Goal: Information Seeking & Learning: Check status

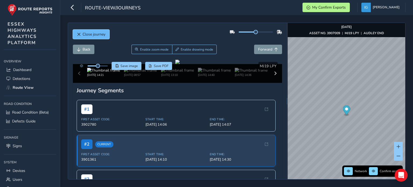
click at [100, 37] on span "Close journey" at bounding box center [94, 34] width 23 height 5
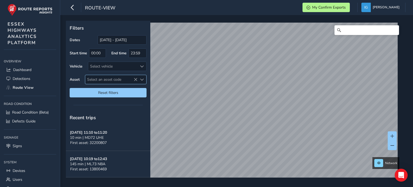
click at [143, 79] on span "Select an asset code" at bounding box center [142, 80] width 4 height 4
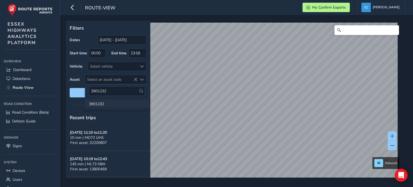
type input "3901232"
click at [102, 103] on li "3901232" at bounding box center [116, 104] width 63 height 8
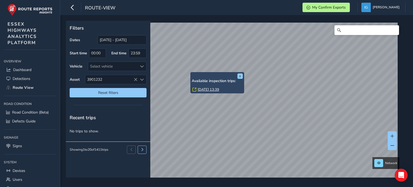
click at [202, 88] on link "[DATE] 13:39" at bounding box center [209, 89] width 22 height 5
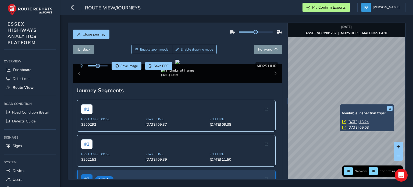
click at [349, 121] on link "[DATE] 13:24" at bounding box center [358, 121] width 22 height 5
